Goal: Information Seeking & Learning: Find specific fact

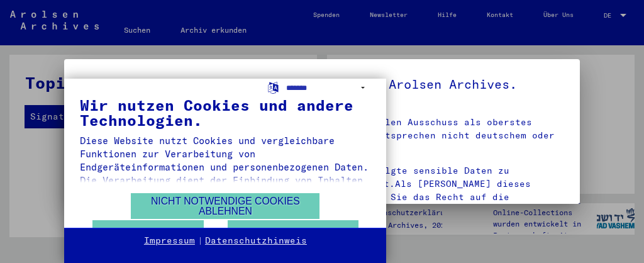
scroll to position [31, 0]
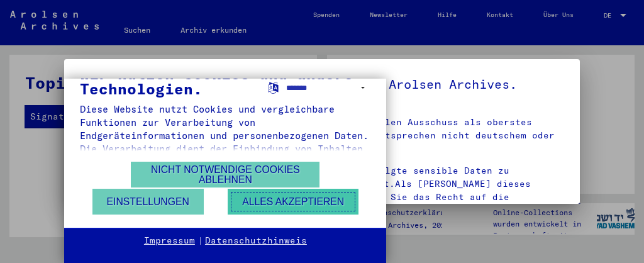
click at [277, 196] on button "Alles akzeptieren" at bounding box center [293, 202] width 131 height 26
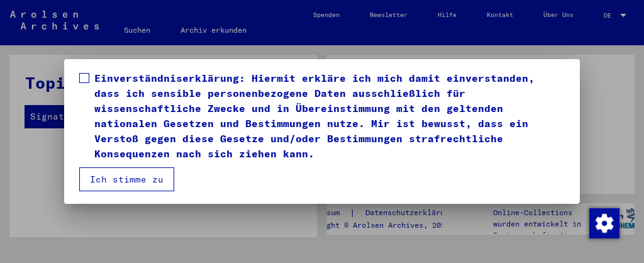
scroll to position [89, 0]
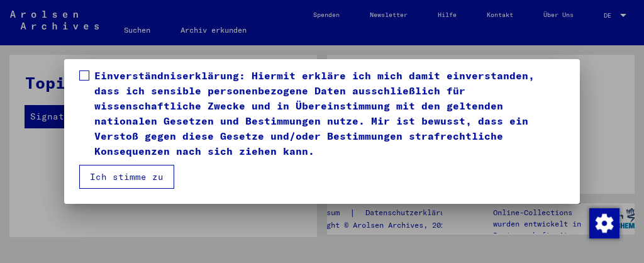
click at [132, 173] on button "Ich stimme zu" at bounding box center [126, 177] width 95 height 24
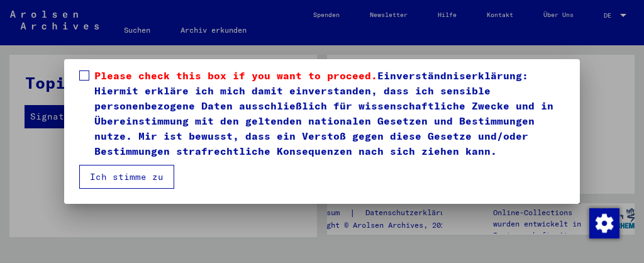
scroll to position [242, 0]
click at [155, 172] on button "Ich stimme zu" at bounding box center [126, 177] width 95 height 24
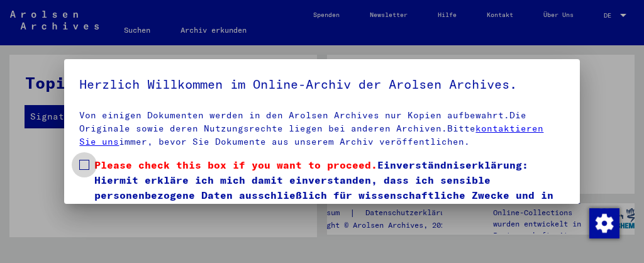
click at [86, 160] on span at bounding box center [84, 165] width 10 height 10
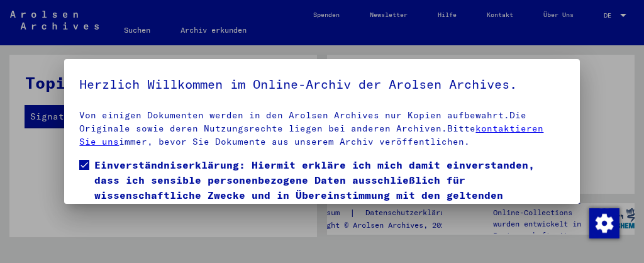
scroll to position [89, 0]
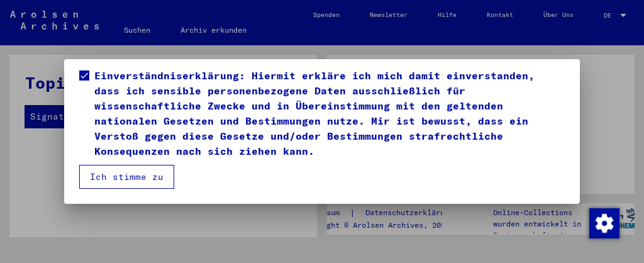
click at [115, 175] on button "Ich stimme zu" at bounding box center [126, 177] width 95 height 24
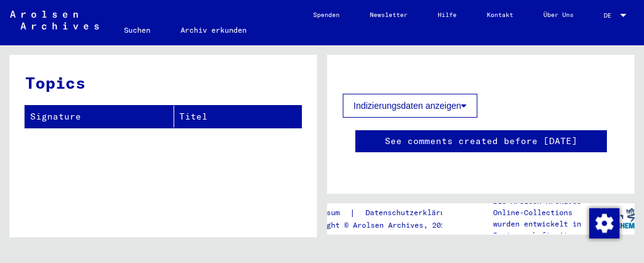
scroll to position [250, 0]
click at [625, 15] on div at bounding box center [623, 15] width 6 height 3
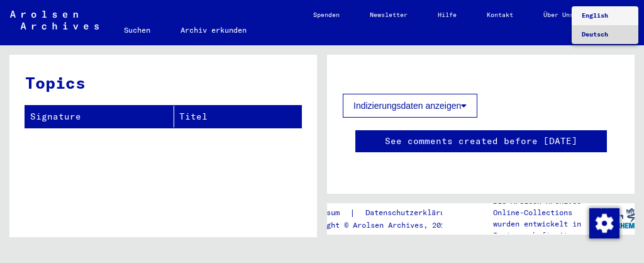
click at [588, 34] on span "Deutsch" at bounding box center [595, 34] width 26 height 8
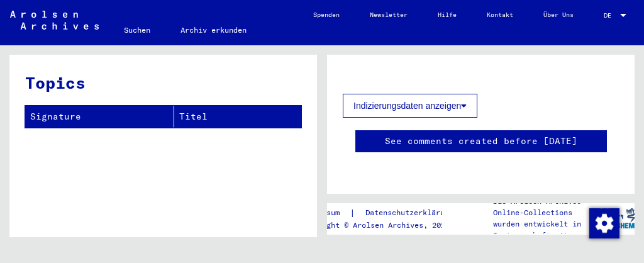
scroll to position [613, 0]
